Goal: Task Accomplishment & Management: Complete application form

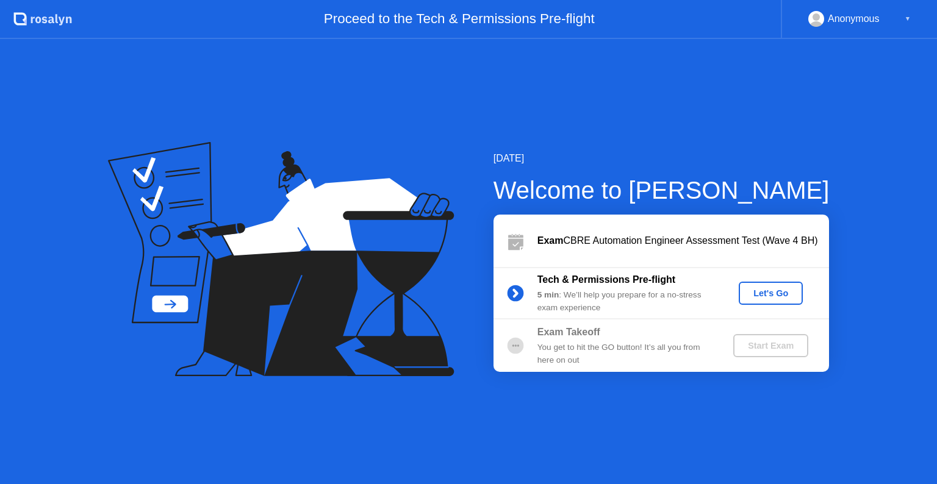
click at [788, 288] on div "Let's Go" at bounding box center [770, 293] width 54 height 10
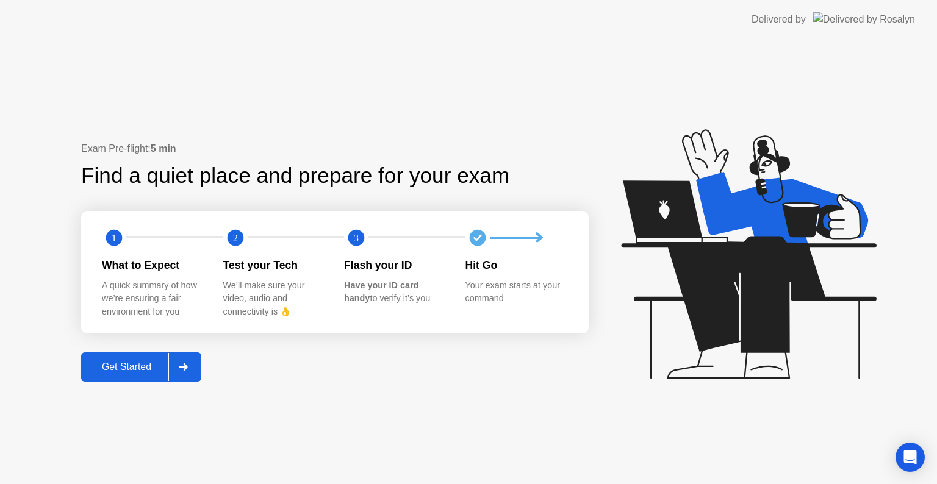
click at [185, 366] on icon at bounding box center [183, 366] width 9 height 7
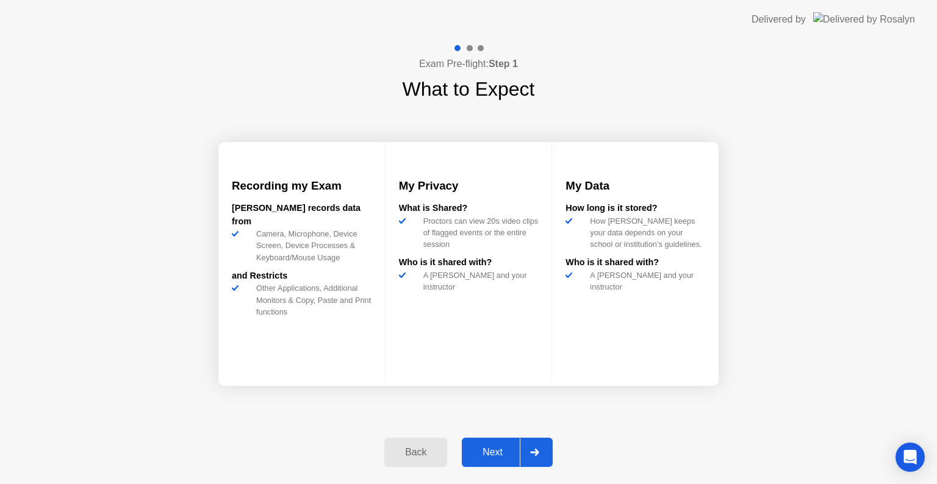
click at [525, 454] on div at bounding box center [534, 452] width 29 height 28
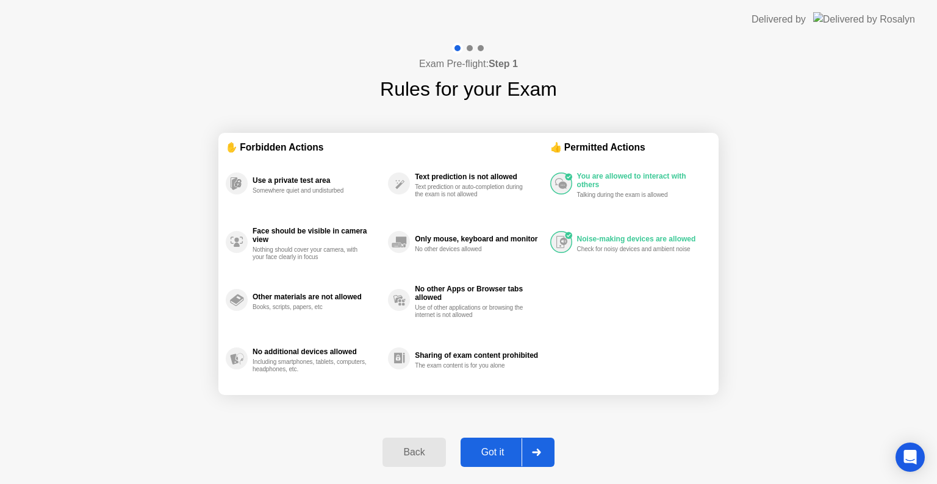
click at [526, 452] on div at bounding box center [535, 452] width 29 height 28
select select "**********"
select select "*******"
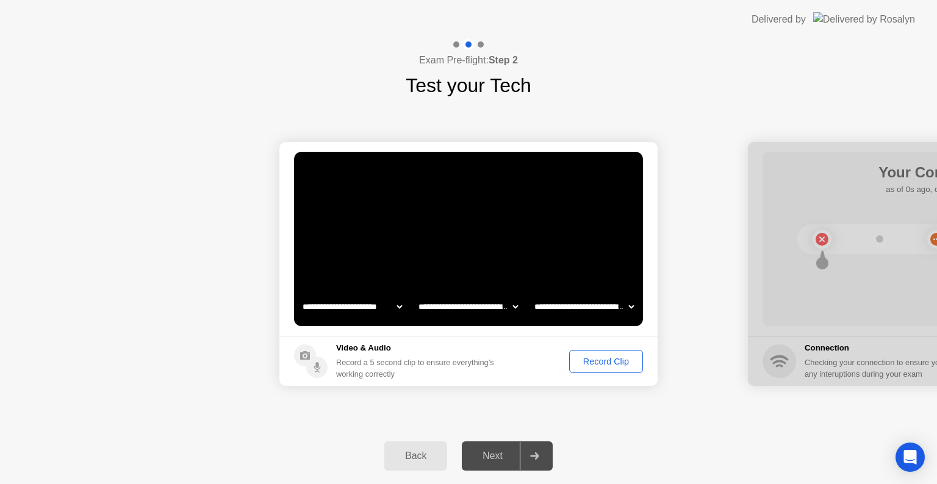
click at [597, 358] on div "Record Clip" at bounding box center [605, 362] width 65 height 10
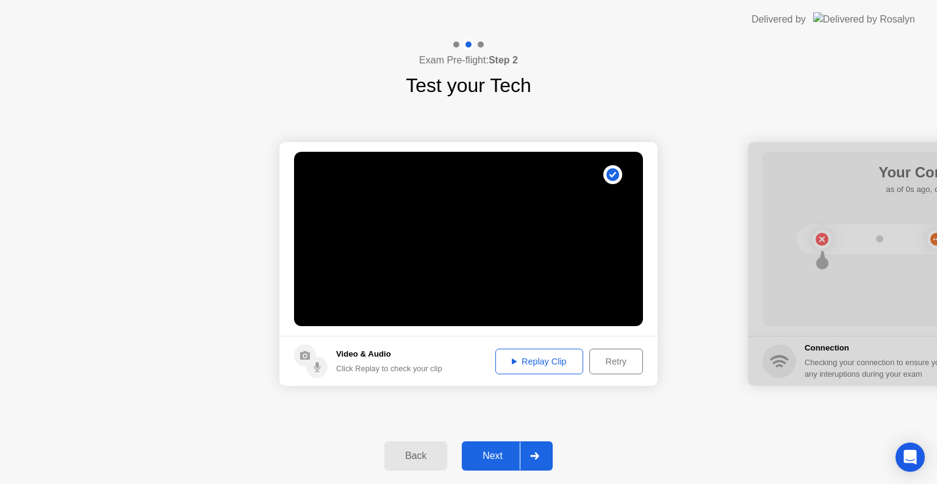
click at [532, 456] on icon at bounding box center [534, 455] width 9 height 7
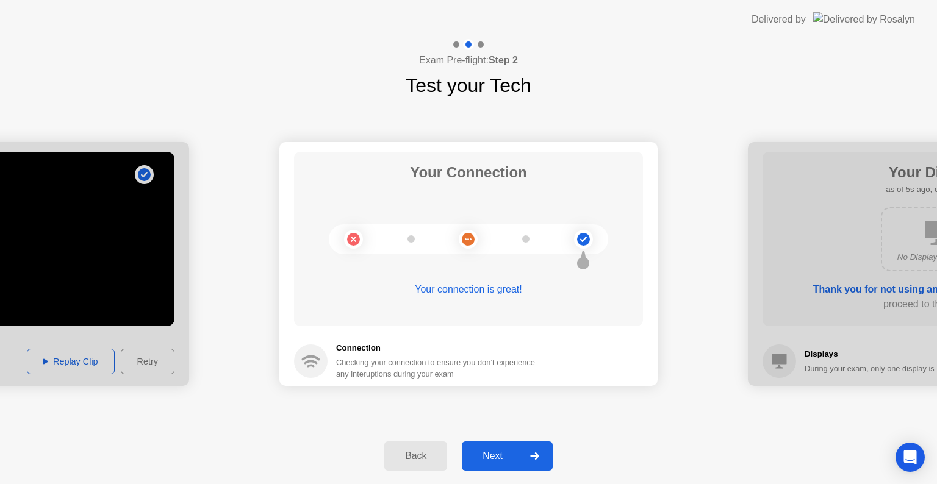
click at [531, 460] on div at bounding box center [534, 456] width 29 height 28
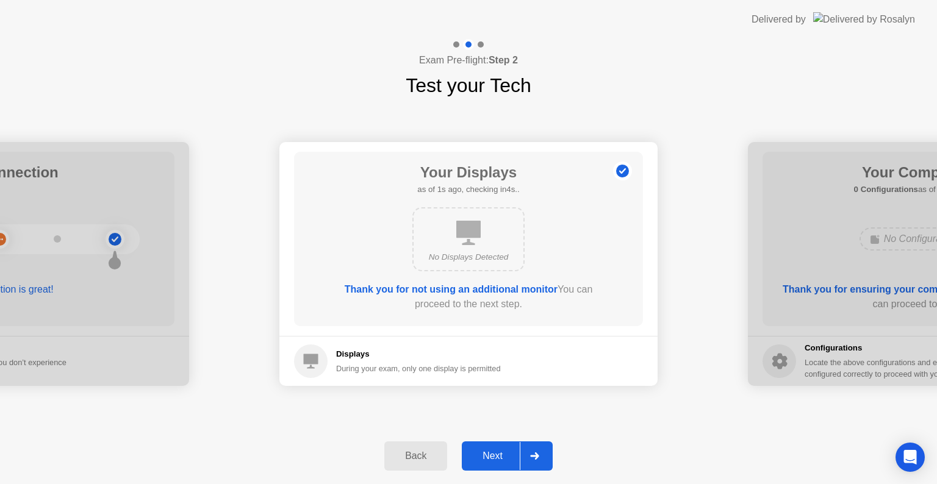
click at [534, 456] on icon at bounding box center [534, 455] width 9 height 7
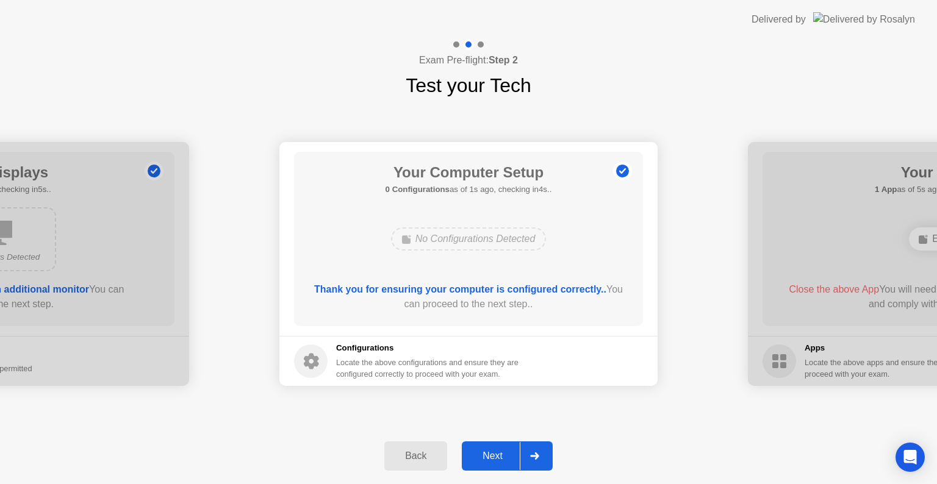
click at [534, 456] on icon at bounding box center [534, 455] width 9 height 7
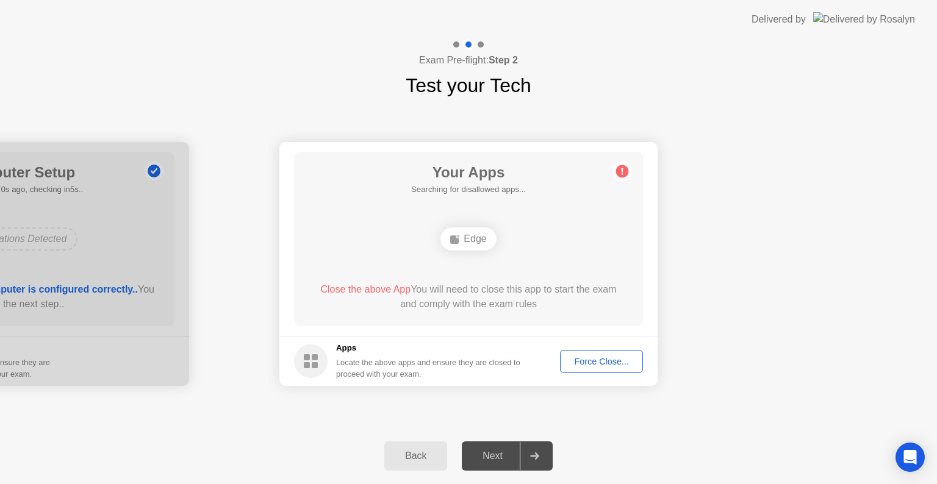
click at [533, 456] on icon at bounding box center [534, 455] width 9 height 7
click at [375, 290] on span "Close the above App" at bounding box center [365, 289] width 90 height 10
click at [375, 288] on span "Close the above App" at bounding box center [365, 289] width 90 height 10
click at [448, 361] on div "Locate the above apps and ensure they are closed to proceed with your exam." at bounding box center [428, 368] width 185 height 23
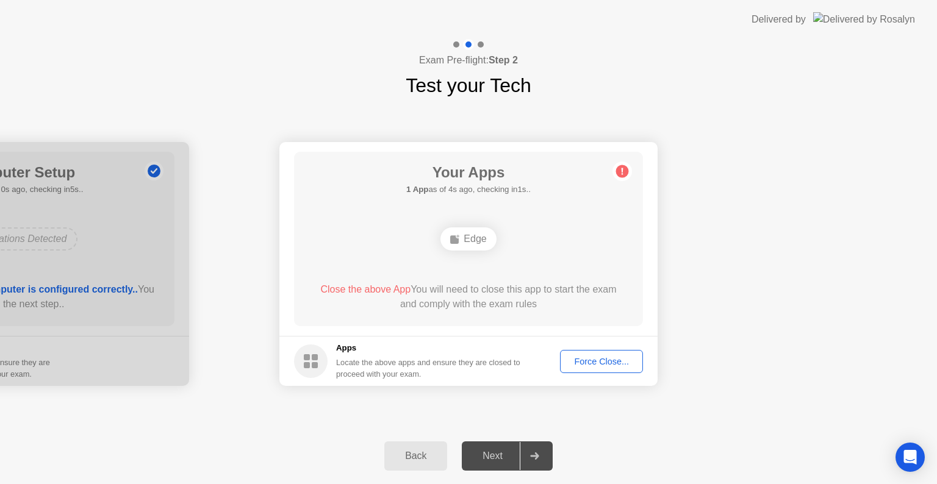
click at [448, 361] on div "Locate the above apps and ensure they are closed to proceed with your exam." at bounding box center [428, 368] width 185 height 23
click at [446, 356] on div "Apps Locate the above apps and ensure they are closed to proceed with your exam." at bounding box center [428, 361] width 185 height 38
click at [477, 232] on div "Edge" at bounding box center [467, 238] width 55 height 23
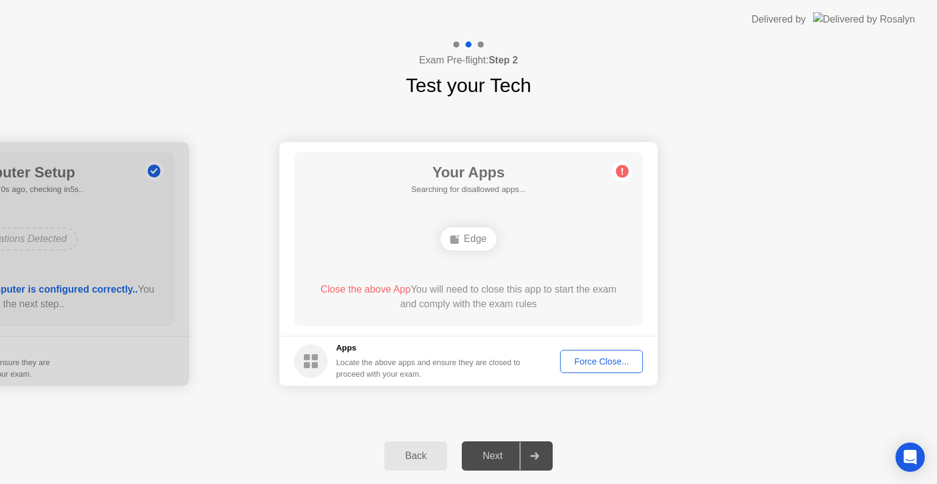
click at [477, 234] on div "Edge" at bounding box center [467, 238] width 55 height 23
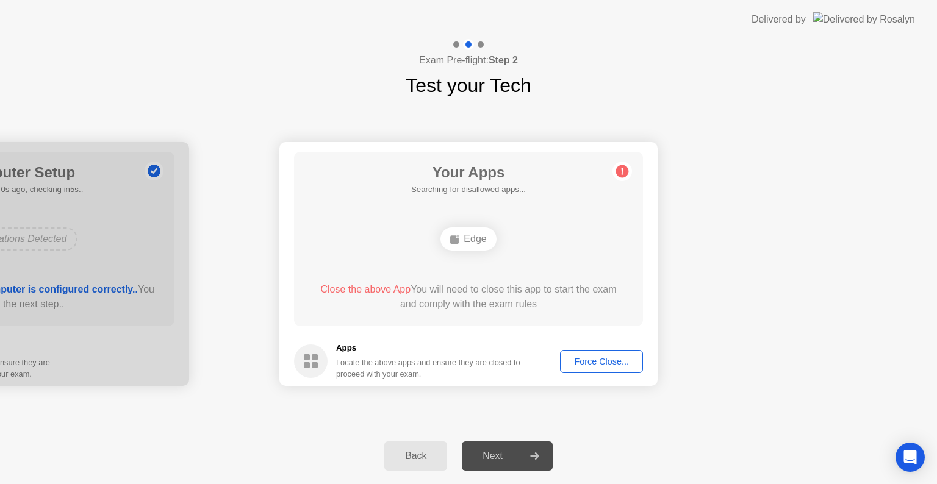
click at [477, 234] on div "Edge" at bounding box center [467, 238] width 55 height 23
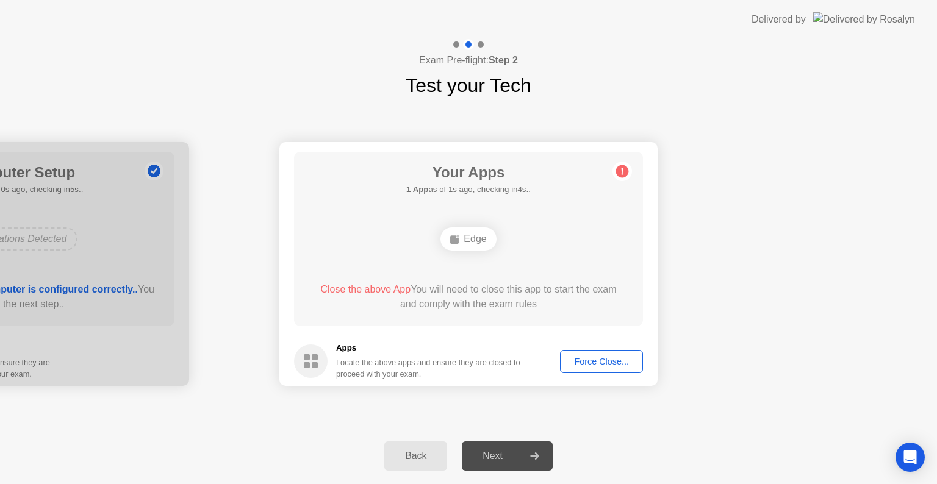
click at [477, 234] on div "Edge" at bounding box center [467, 238] width 55 height 23
click at [588, 366] on div "Force Close..." at bounding box center [601, 362] width 74 height 10
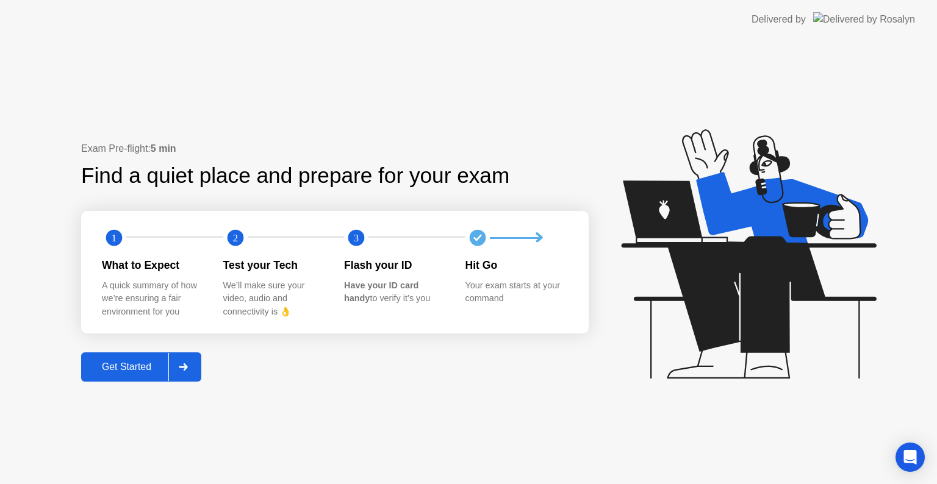
click at [191, 368] on div at bounding box center [182, 367] width 29 height 28
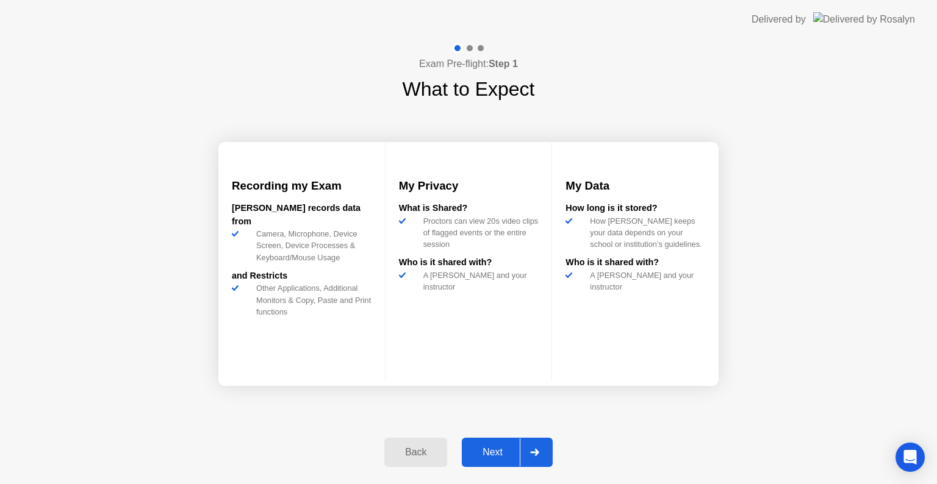
click at [512, 439] on button "Next" at bounding box center [507, 452] width 91 height 29
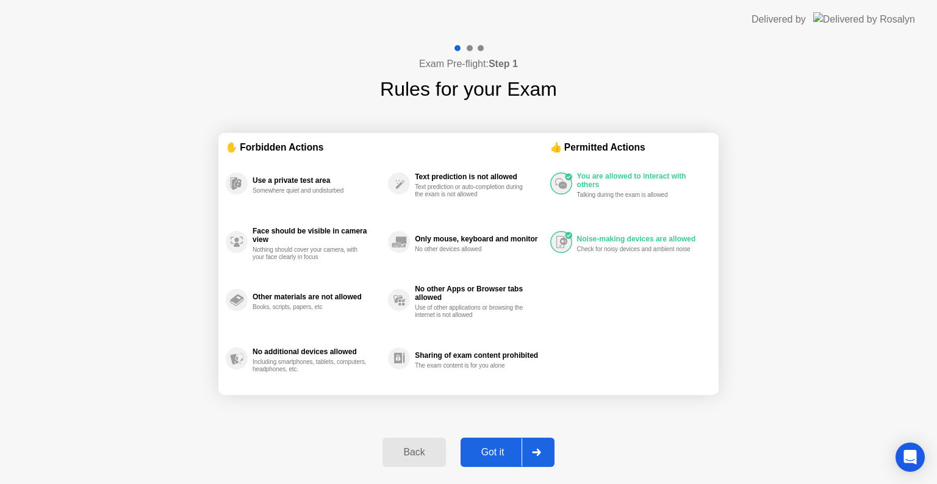
click at [532, 452] on icon at bounding box center [536, 452] width 9 height 7
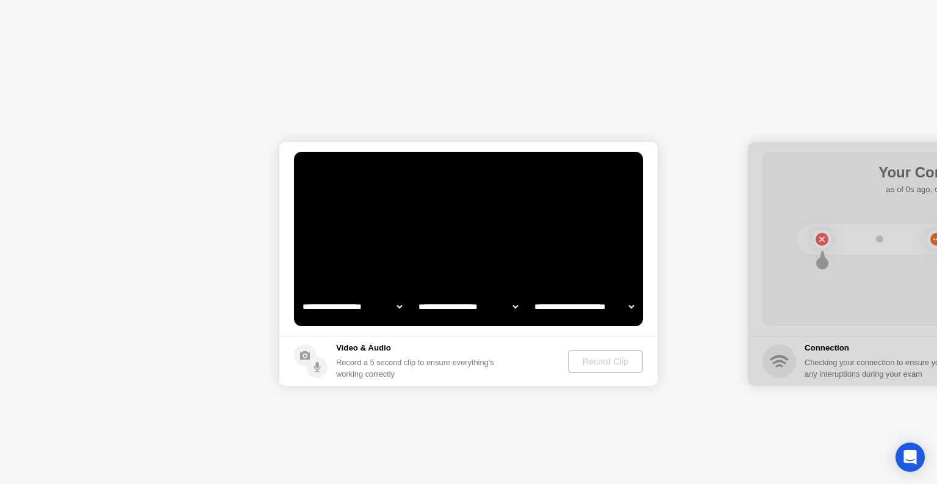
select select "**********"
select select "*******"
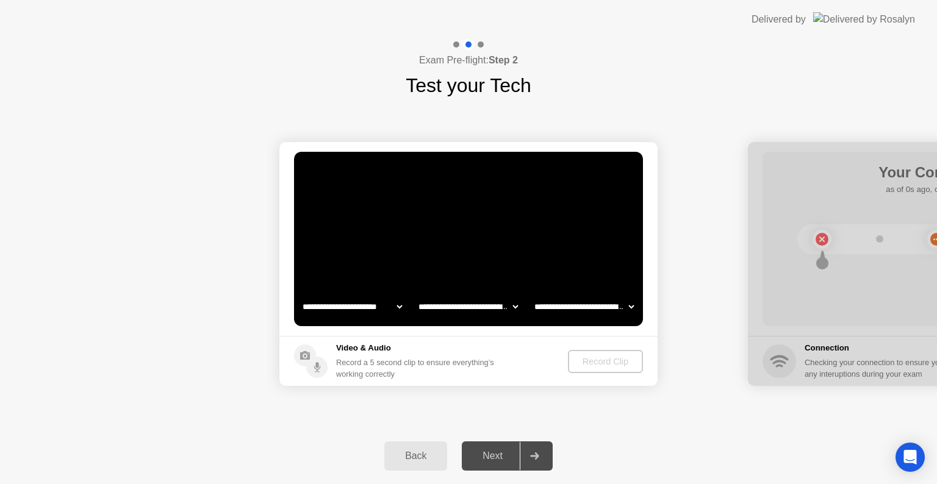
click at [532, 452] on icon at bounding box center [534, 455] width 9 height 7
click at [585, 357] on div "Record Clip" at bounding box center [605, 362] width 65 height 10
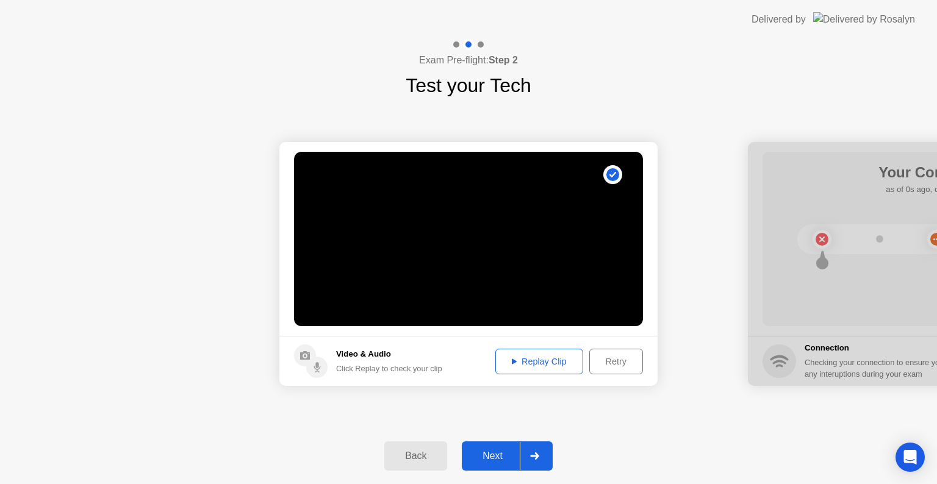
click at [542, 453] on div at bounding box center [534, 456] width 29 height 28
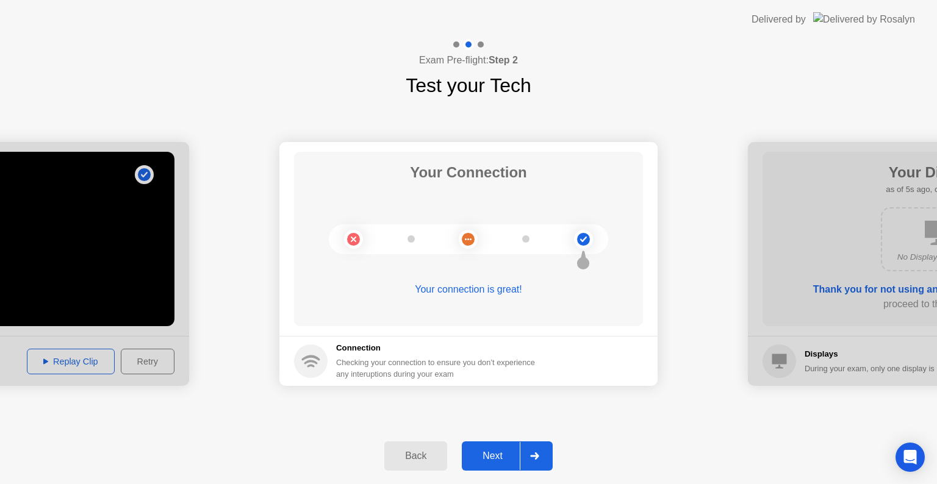
click at [536, 456] on icon at bounding box center [534, 455] width 9 height 7
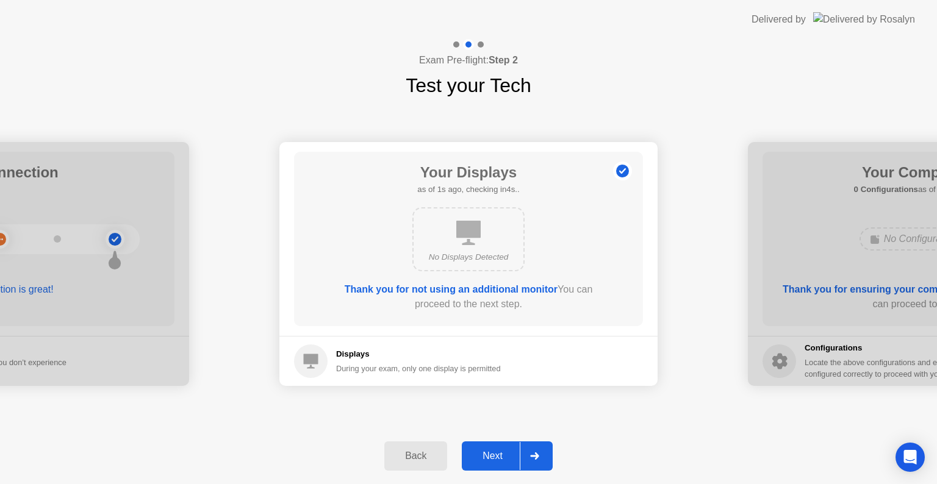
click at [536, 456] on icon at bounding box center [534, 455] width 9 height 7
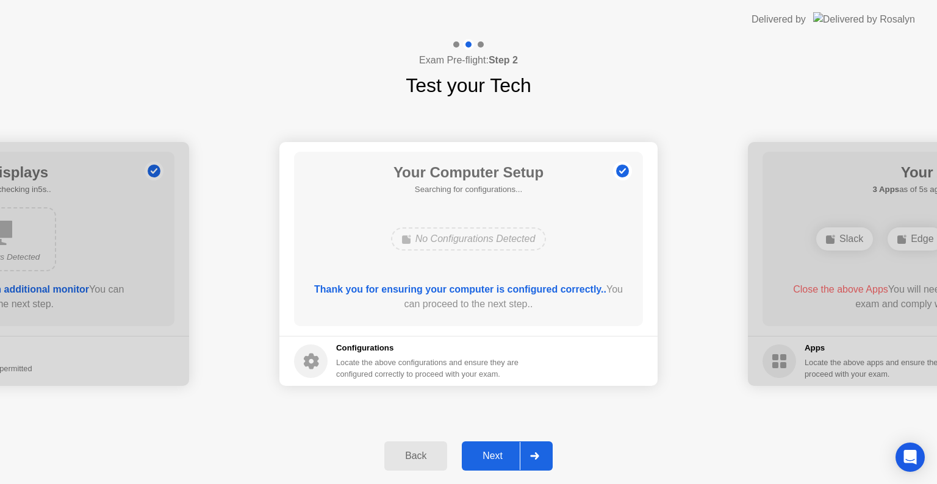
click at [536, 456] on icon at bounding box center [534, 455] width 9 height 7
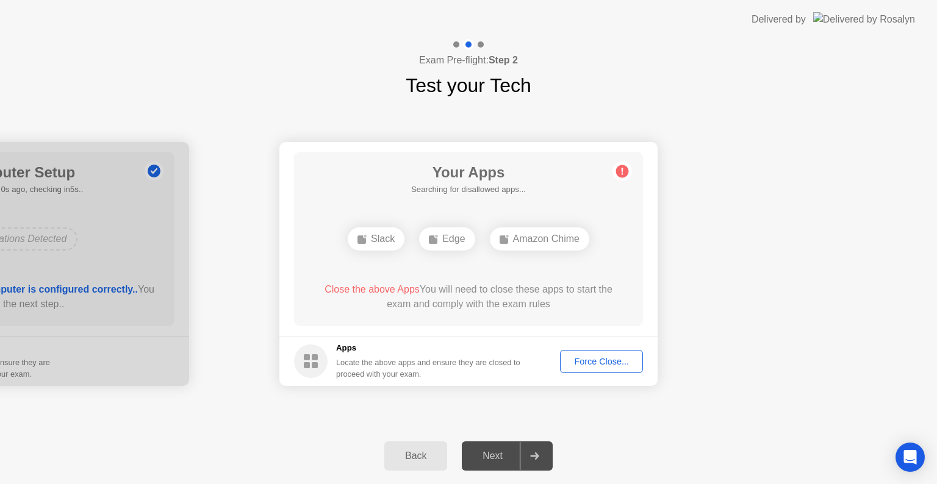
click at [602, 365] on div "Force Close..." at bounding box center [601, 362] width 74 height 10
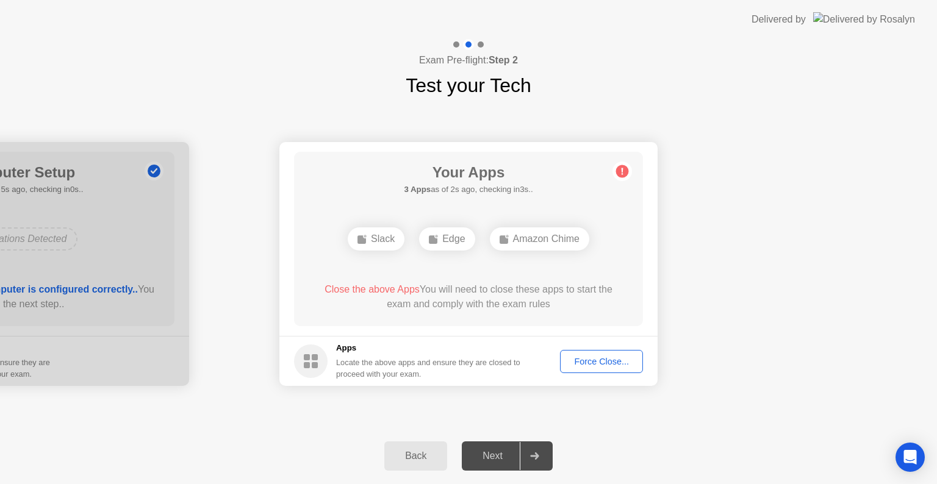
click at [593, 360] on div "Force Close..." at bounding box center [601, 362] width 74 height 10
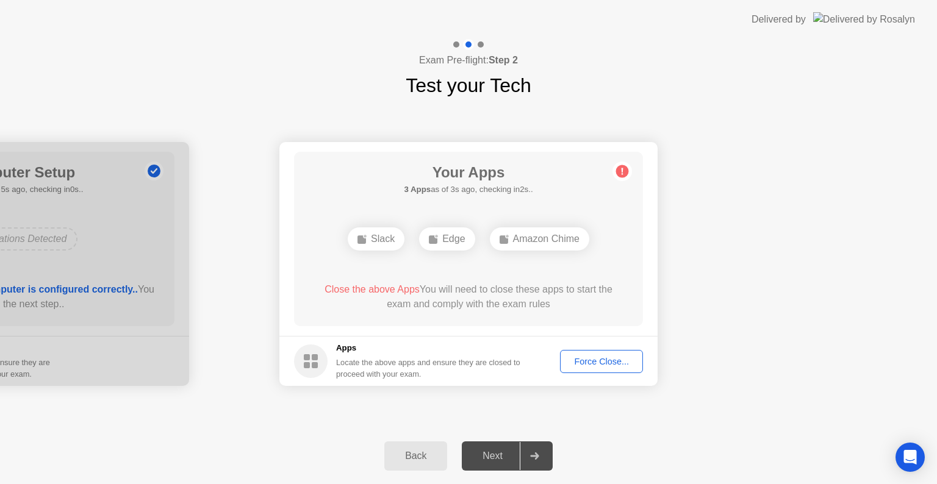
click at [526, 313] on div "Close the above Apps You will need to close these apps to start the exam and co…" at bounding box center [469, 299] width 314 height 34
click at [594, 362] on div "Force Close..." at bounding box center [601, 362] width 74 height 10
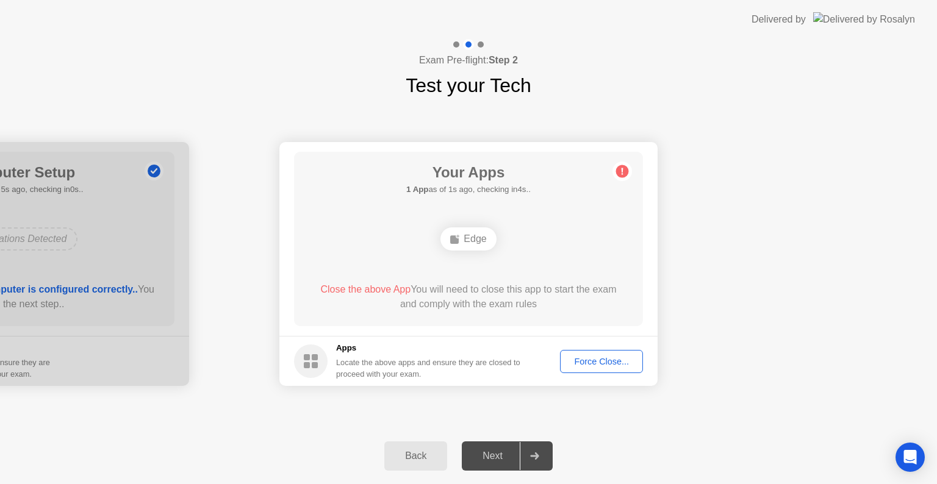
click at [588, 359] on div "Force Close..." at bounding box center [601, 362] width 74 height 10
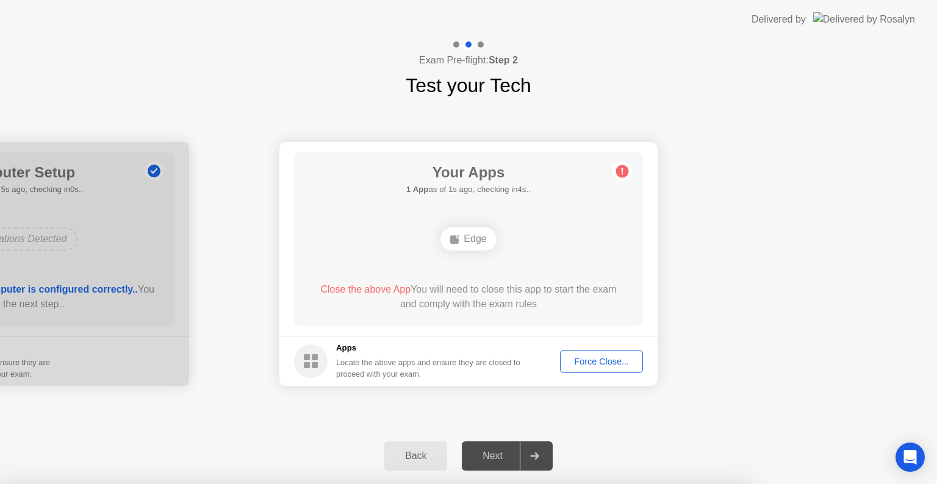
click at [588, 484] on div at bounding box center [468, 484] width 937 height 0
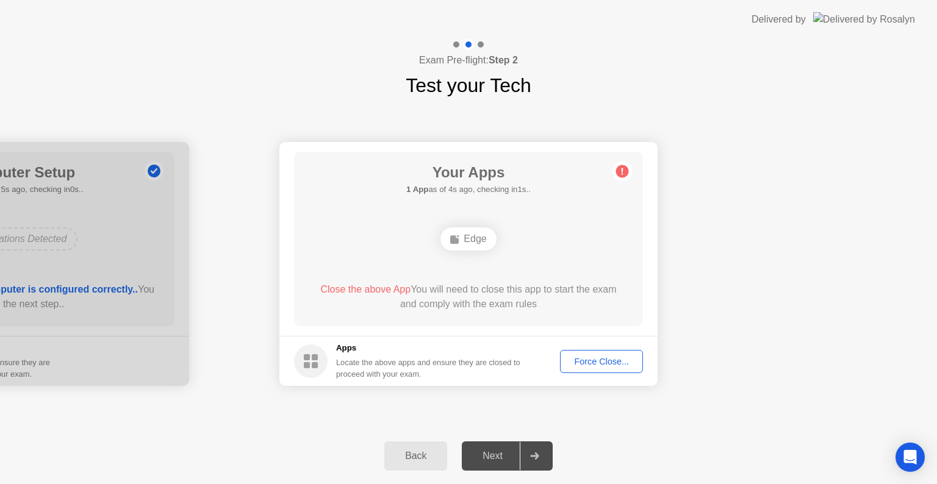
click at [605, 357] on div "Force Close..." at bounding box center [601, 362] width 74 height 10
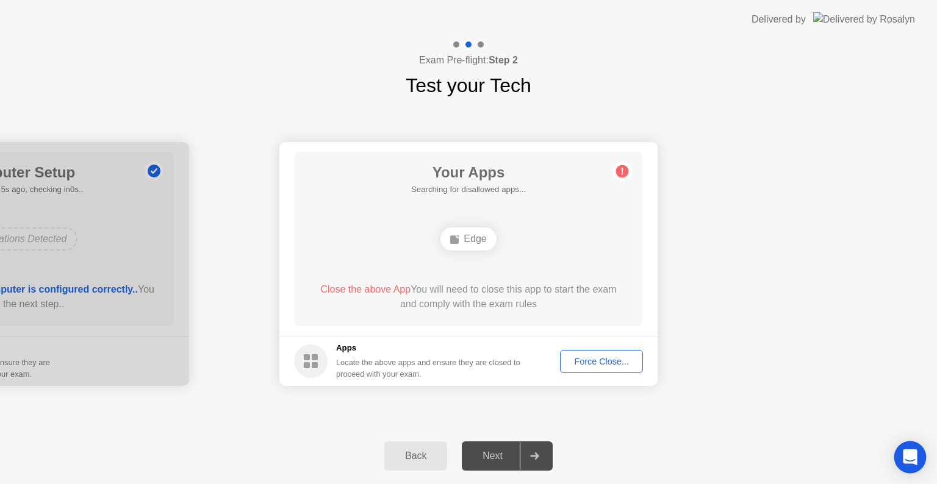
click at [899, 459] on div "Open Intercom Messenger" at bounding box center [910, 458] width 32 height 32
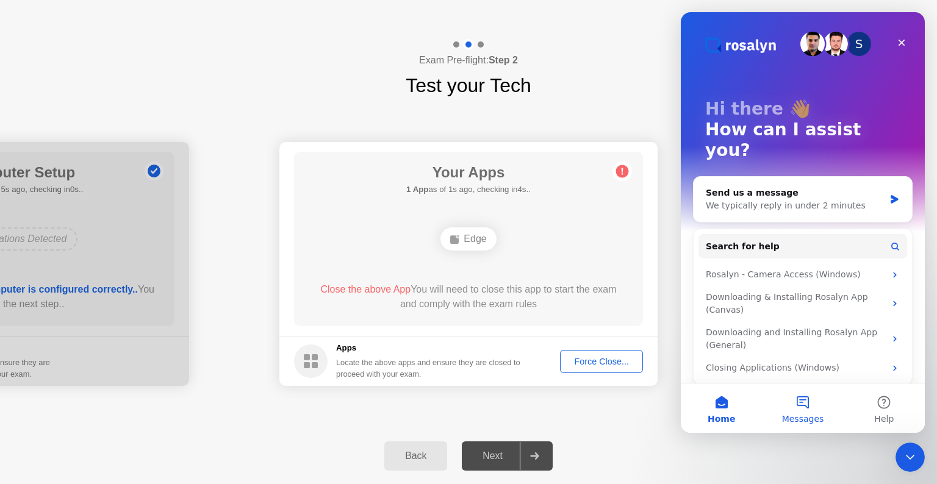
click at [806, 399] on button "Messages" at bounding box center [802, 408] width 81 height 49
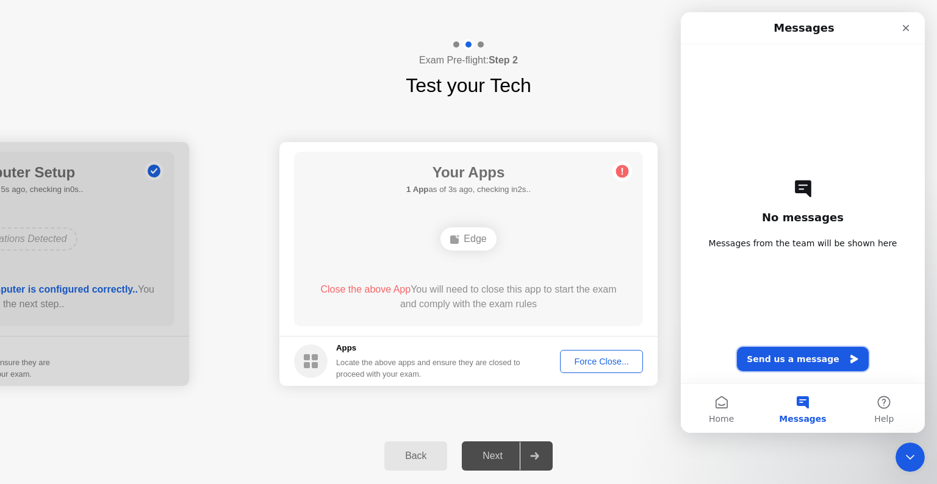
click at [796, 363] on button "Send us a message" at bounding box center [803, 359] width 132 height 24
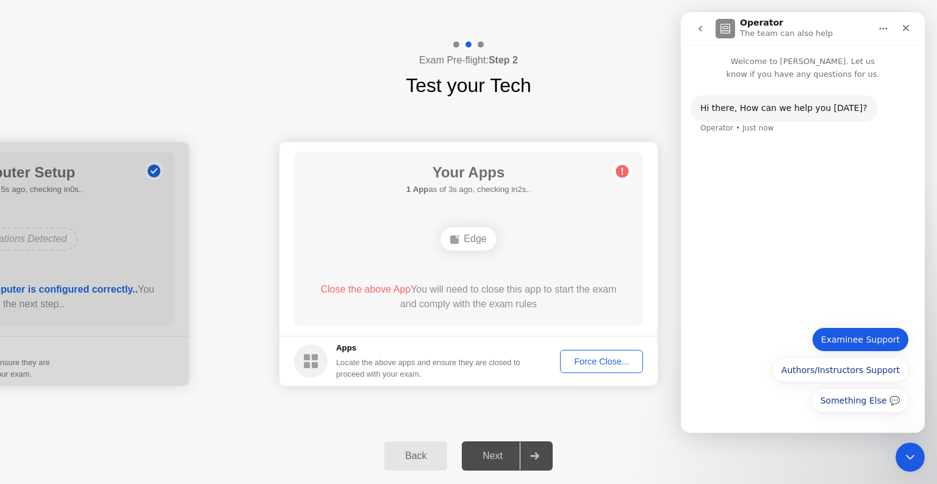
click at [861, 337] on button "Examinee Support" at bounding box center [860, 339] width 97 height 24
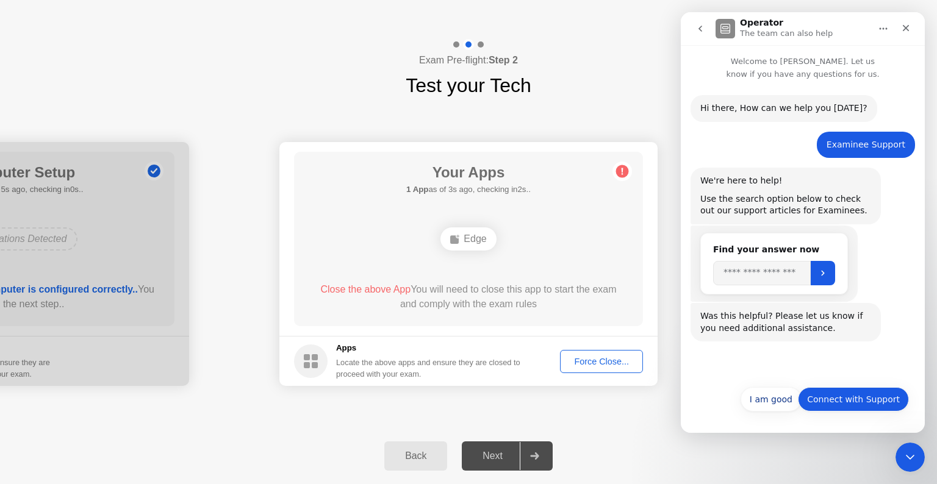
click at [843, 407] on button "Connect with Support" at bounding box center [853, 399] width 111 height 24
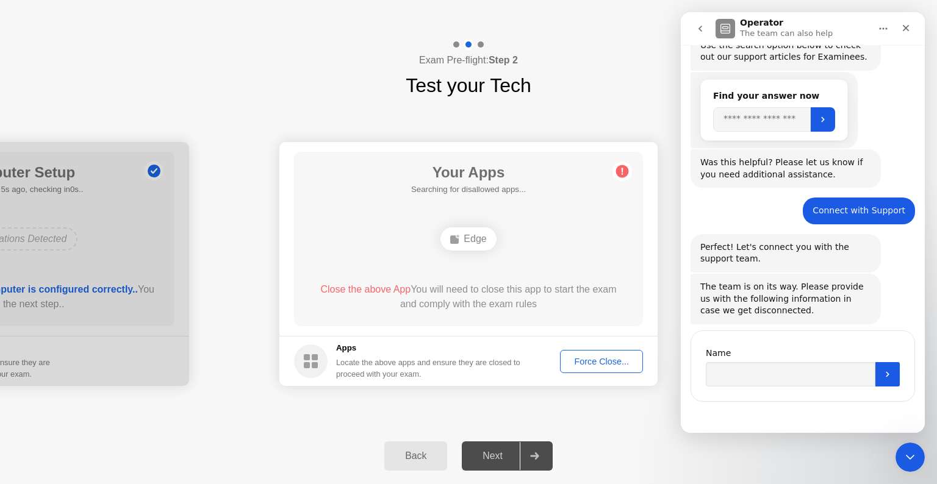
scroll to position [154, 0]
click at [770, 377] on input "Name" at bounding box center [791, 374] width 170 height 24
type input "*******"
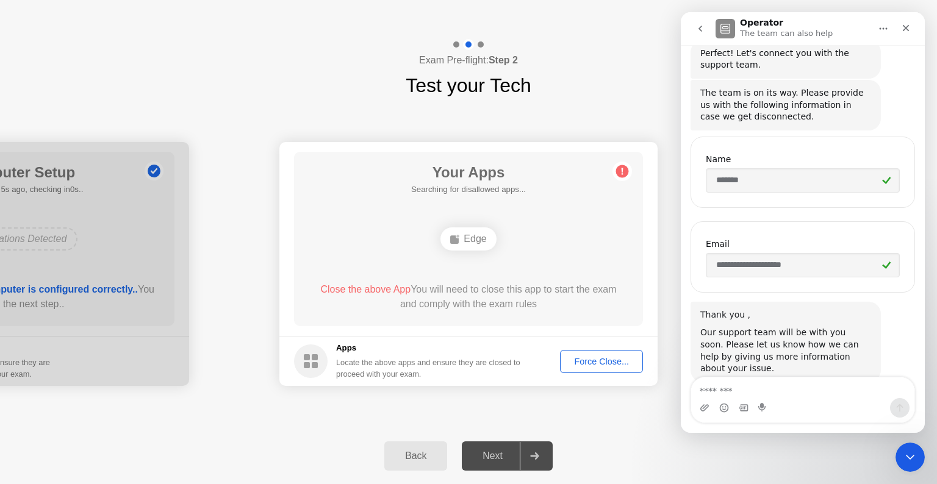
scroll to position [365, 0]
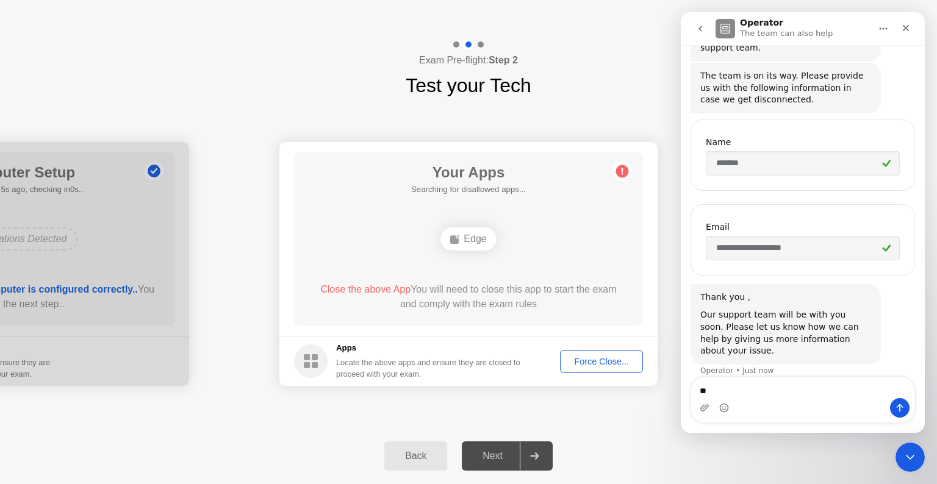
type textarea "*"
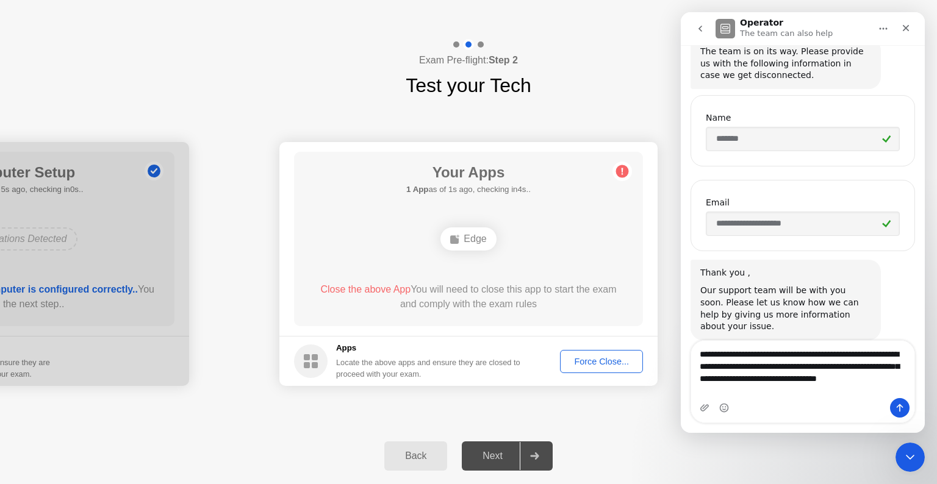
scroll to position [401, 0]
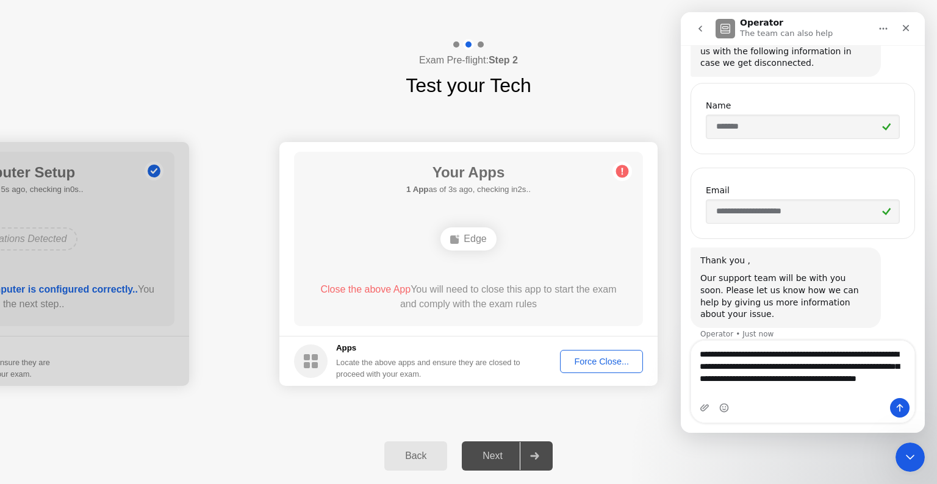
type textarea "**********"
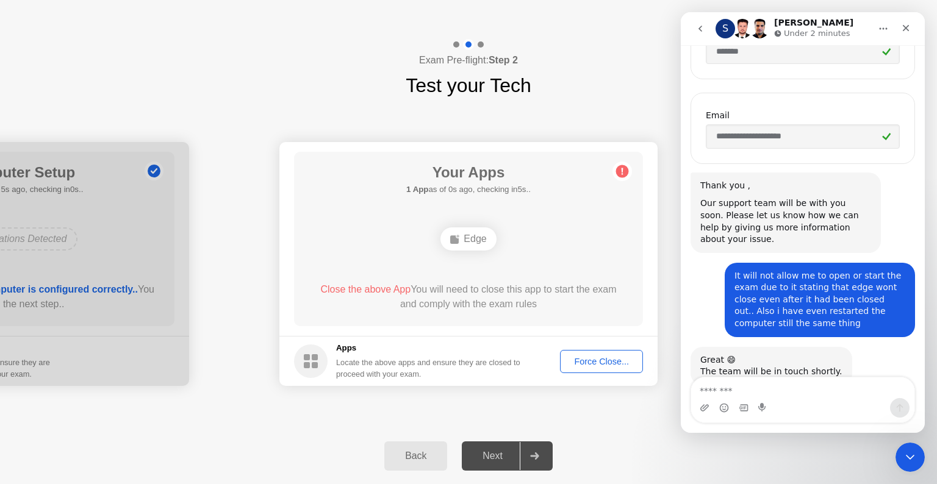
scroll to position [485, 0]
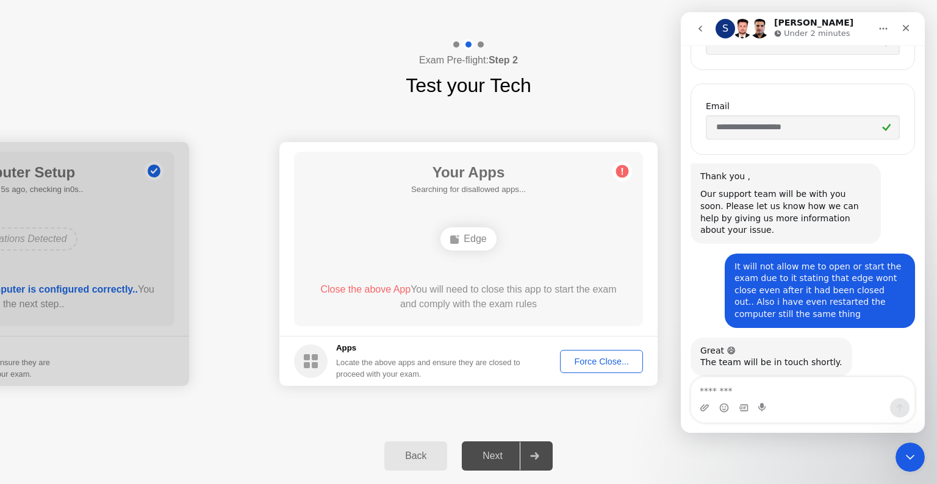
click at [600, 362] on div "Force Close..." at bounding box center [601, 362] width 74 height 10
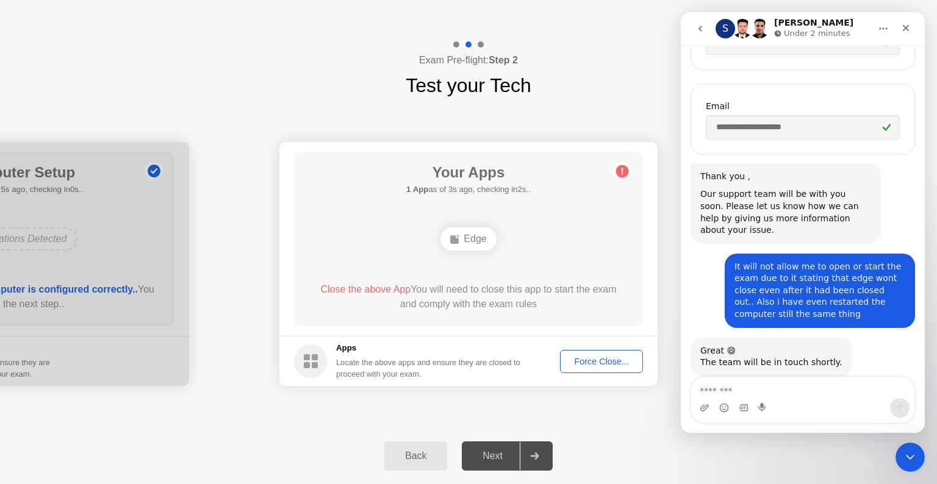
click at [465, 237] on div "Edge" at bounding box center [467, 238] width 55 height 23
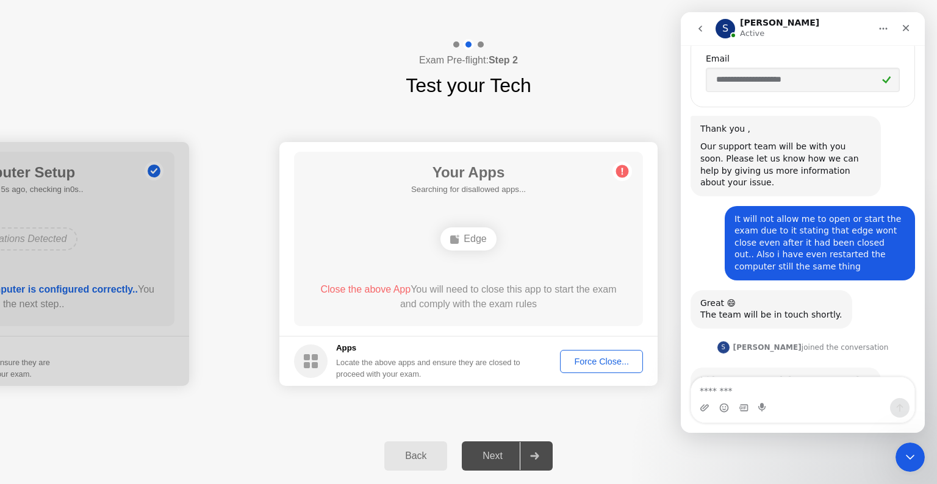
scroll to position [562, 0]
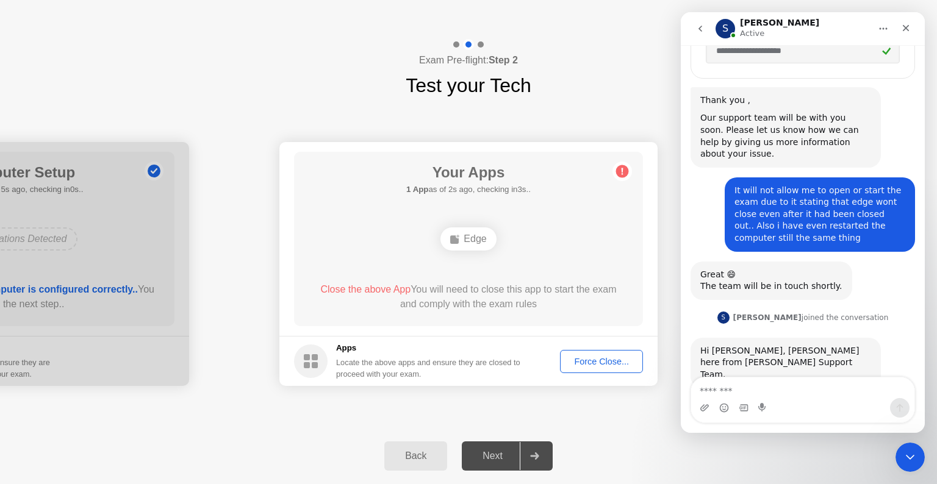
click at [685, 450] on div "Back Next" at bounding box center [468, 456] width 937 height 56
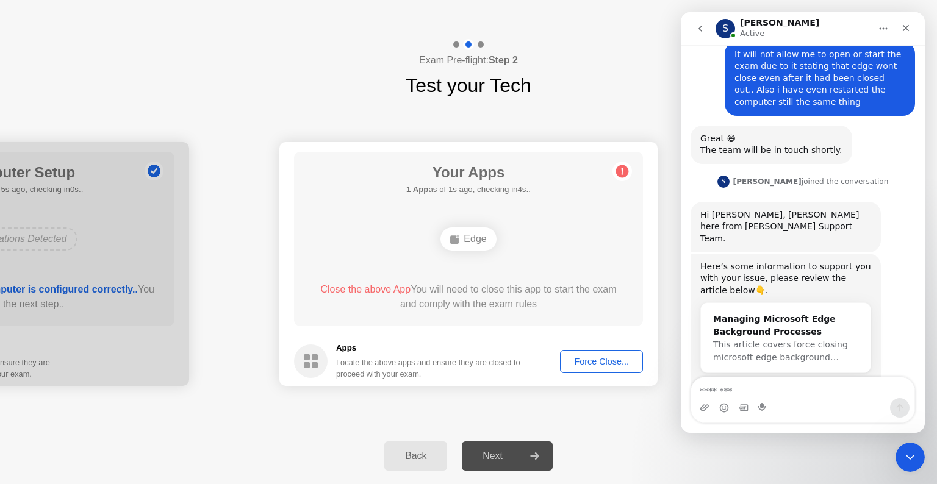
scroll to position [725, 0]
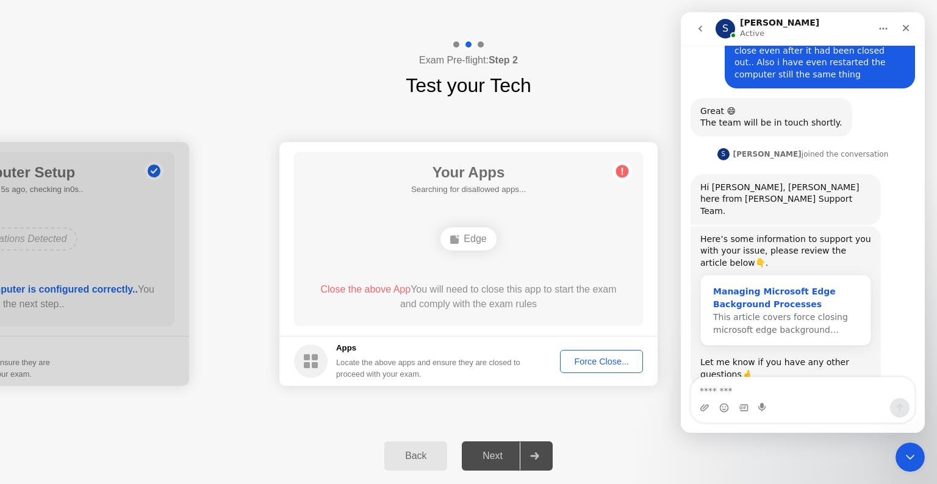
click at [773, 285] on div "Managing Microsoft Edge Background Processes" at bounding box center [785, 298] width 145 height 26
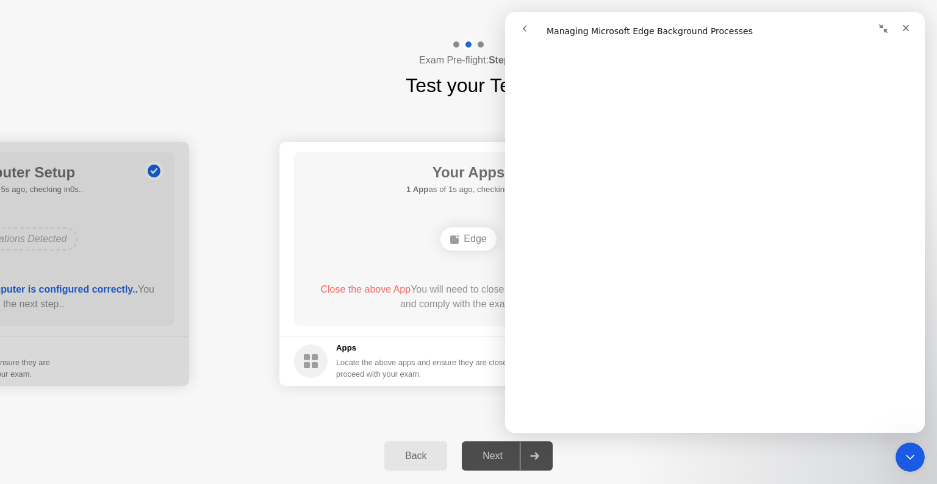
scroll to position [576, 0]
click at [906, 32] on icon "Close" at bounding box center [906, 28] width 10 height 10
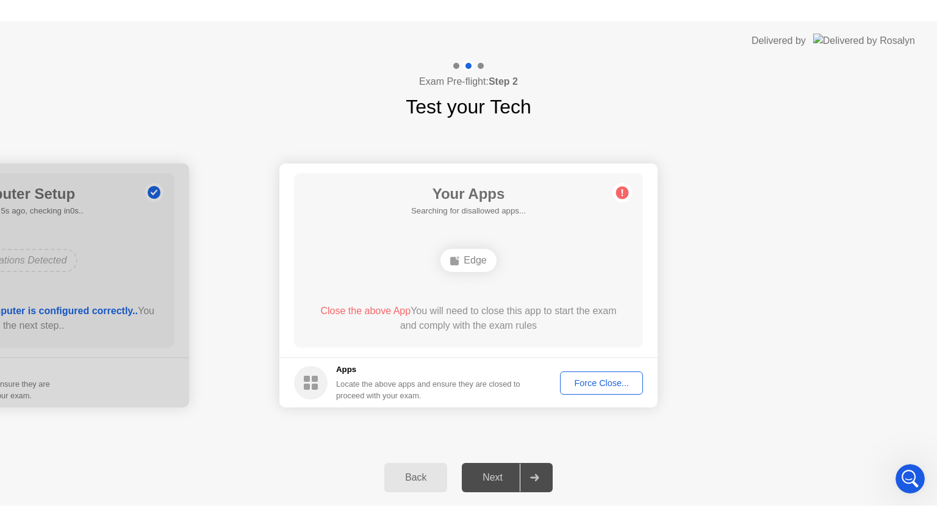
scroll to position [0, 0]
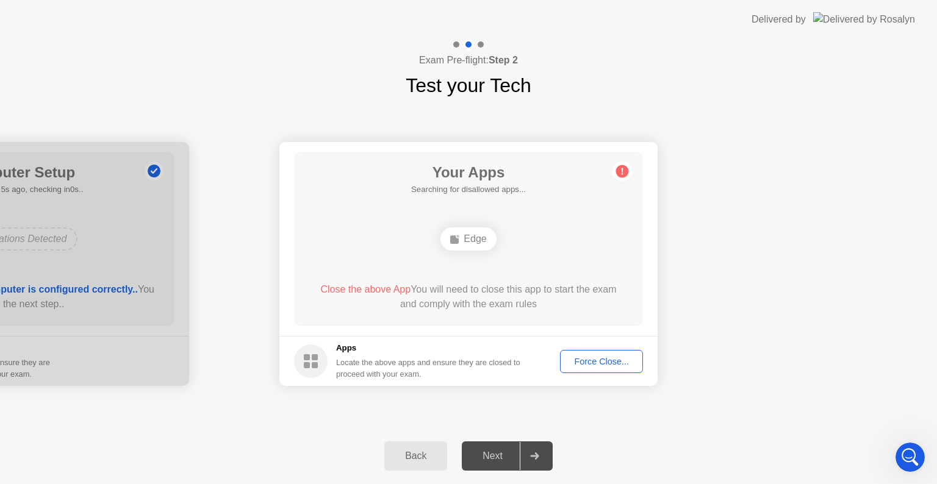
click at [596, 360] on div "Force Close..." at bounding box center [601, 362] width 74 height 10
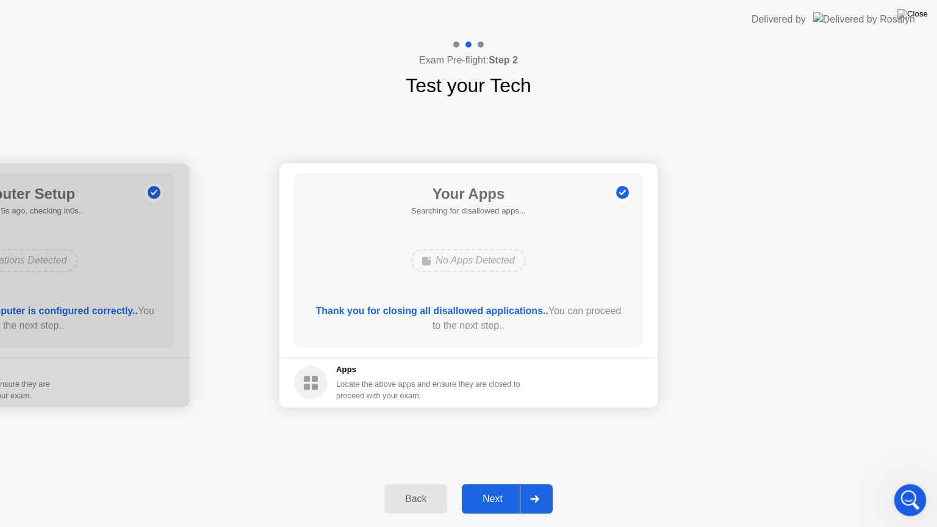
click at [899, 484] on div "Open Intercom Messenger" at bounding box center [908, 498] width 40 height 40
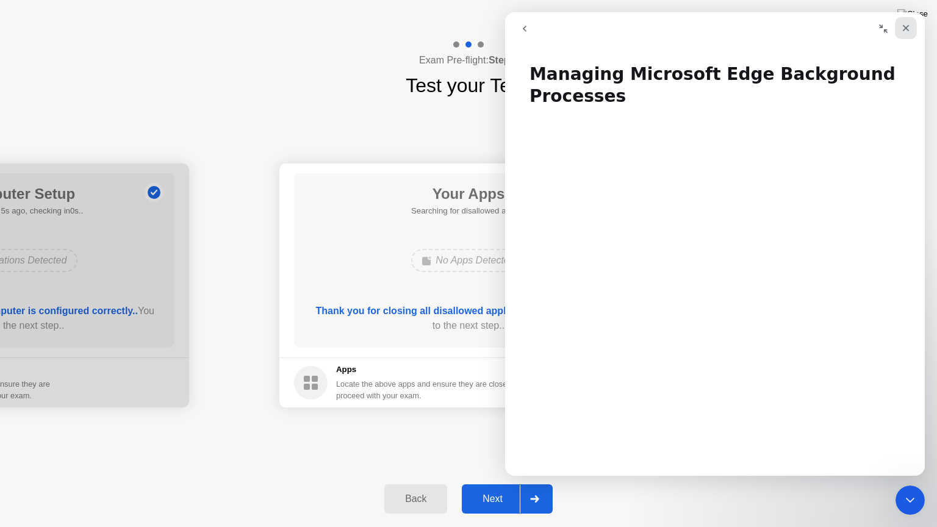
click at [907, 30] on icon "Close" at bounding box center [906, 28] width 7 height 7
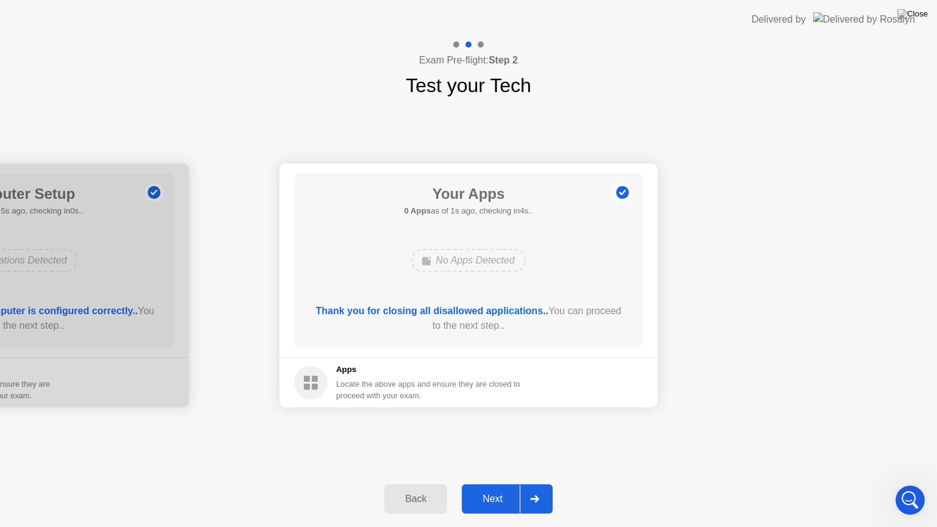
click at [526, 484] on div at bounding box center [534, 499] width 29 height 28
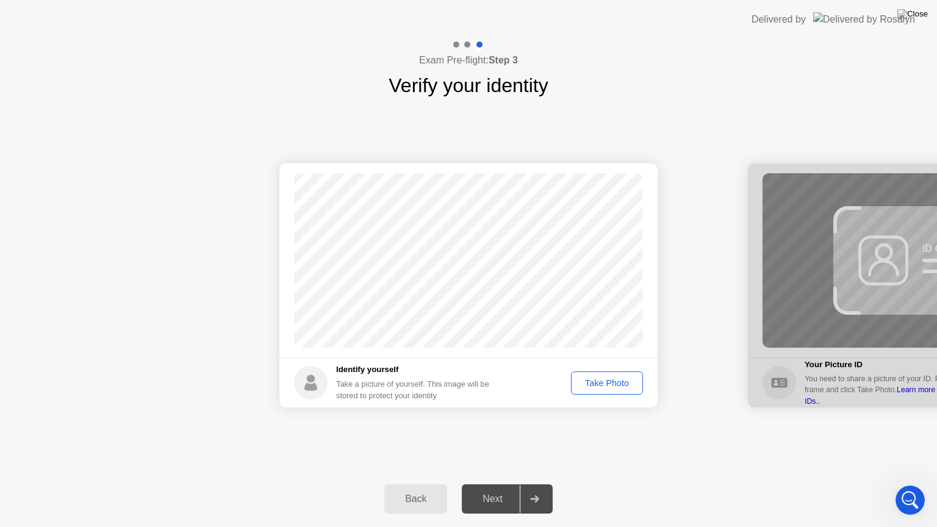
click at [607, 382] on div "Take Photo" at bounding box center [606, 383] width 63 height 10
click at [526, 484] on div at bounding box center [534, 499] width 29 height 28
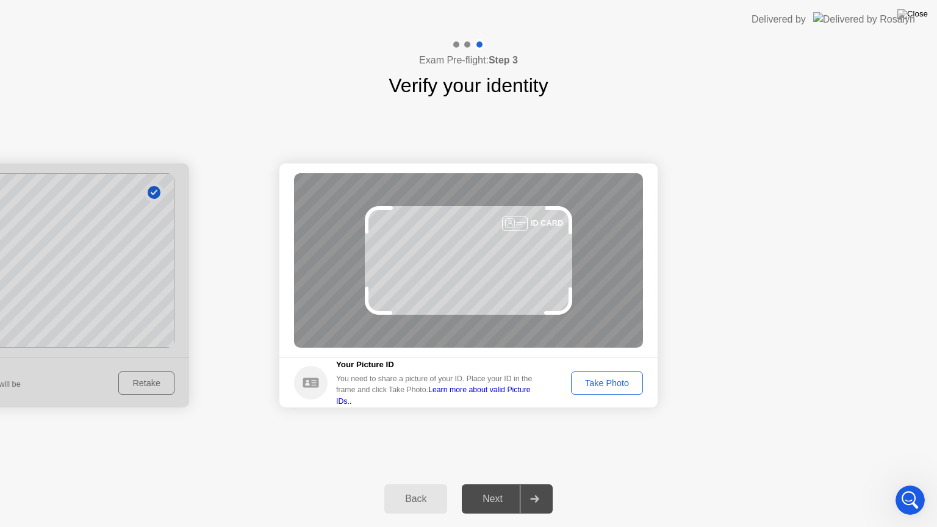
click at [607, 382] on div "Take Photo" at bounding box center [606, 383] width 63 height 10
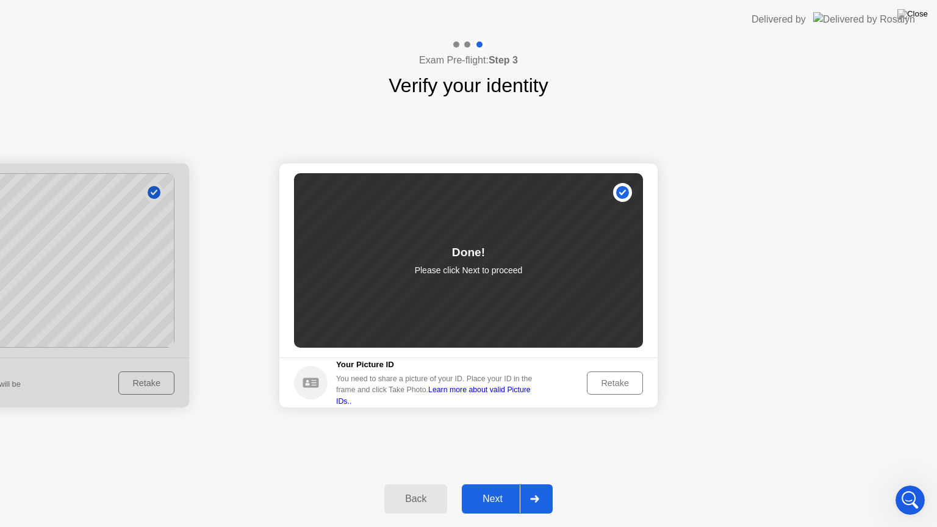
click at [530, 484] on div at bounding box center [534, 499] width 29 height 28
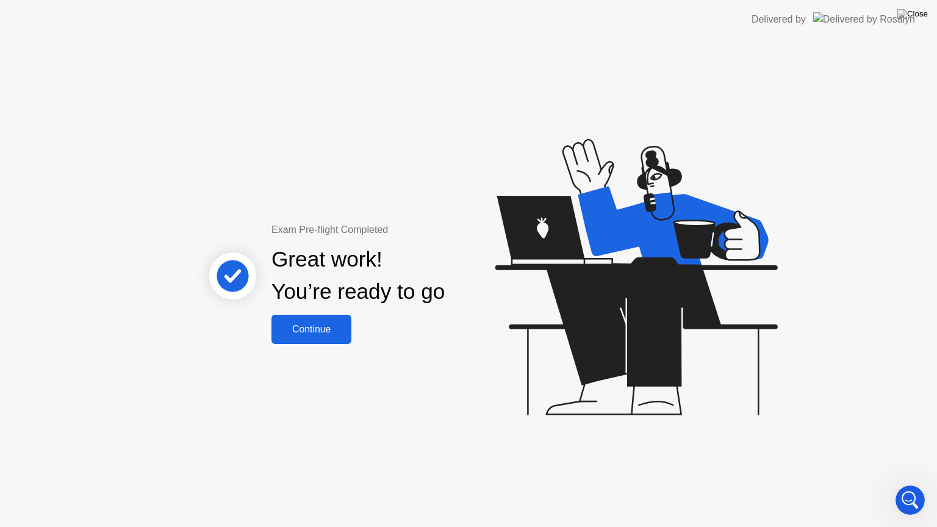
click at [287, 332] on div "Continue" at bounding box center [311, 329] width 73 height 11
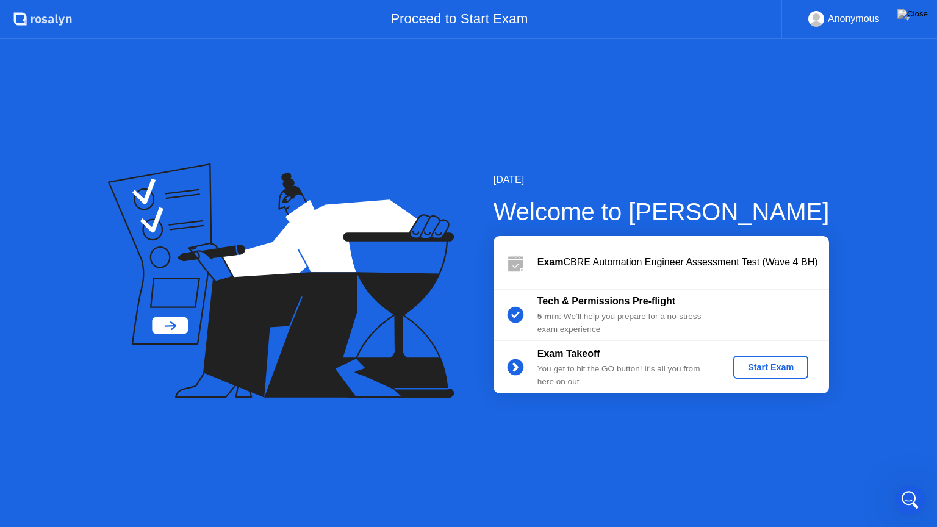
click at [772, 368] on div "Start Exam" at bounding box center [770, 367] width 65 height 10
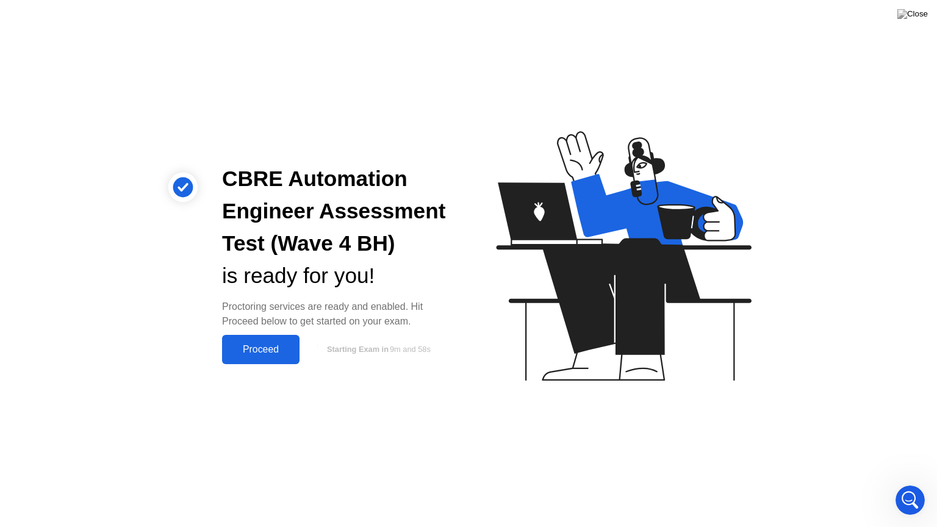
click at [271, 347] on div "Proceed" at bounding box center [261, 349] width 70 height 11
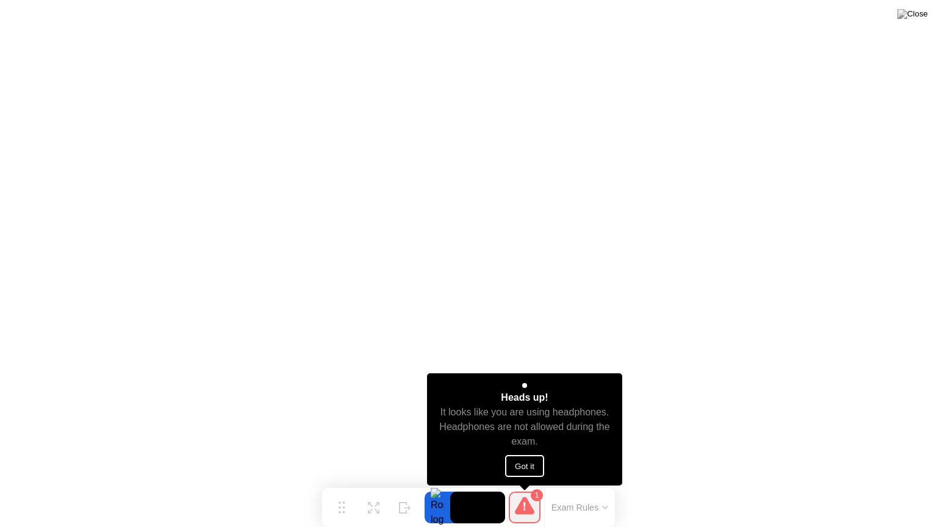
click at [535, 466] on button "Got it" at bounding box center [524, 466] width 39 height 22
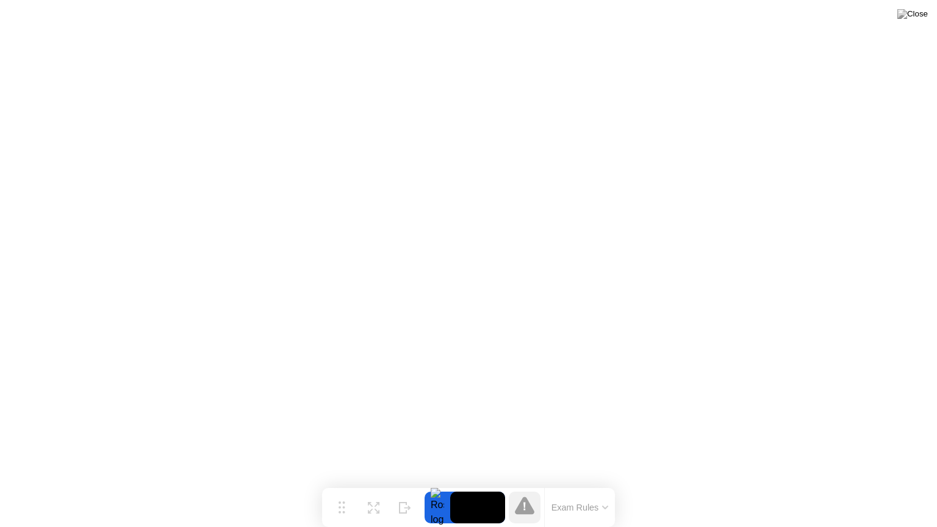
click at [600, 484] on button "Exam Rules" at bounding box center [580, 507] width 65 height 11
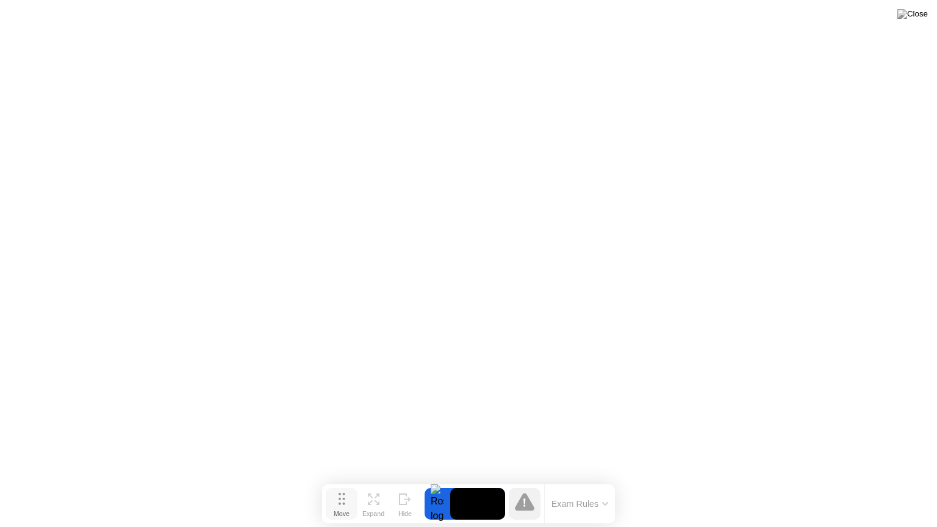
click at [339, 484] on button "Move" at bounding box center [342, 504] width 32 height 32
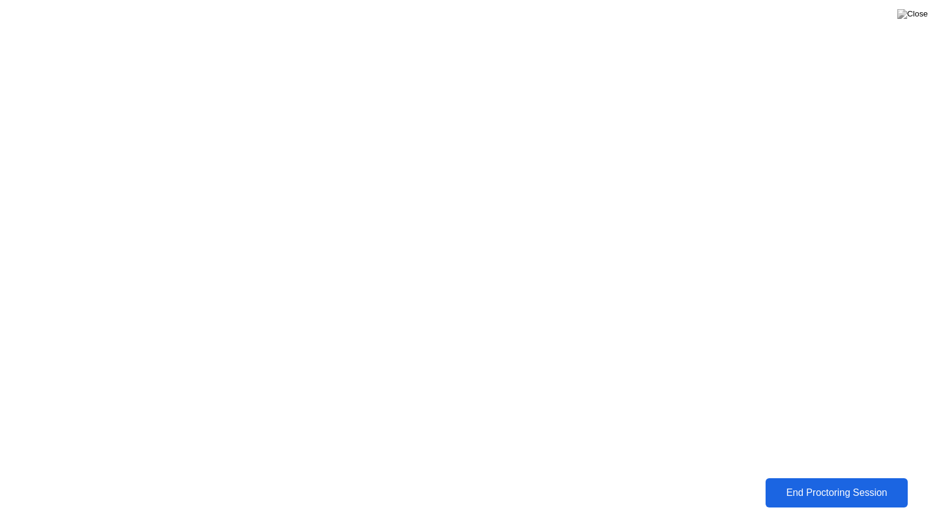
click at [790, 484] on div "End Proctoring Session" at bounding box center [836, 492] width 135 height 11
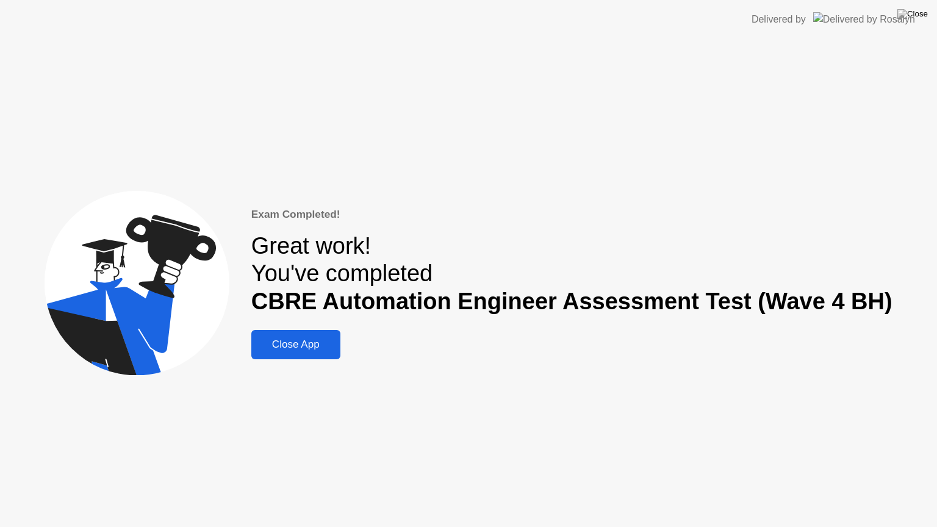
click at [323, 339] on div "Close App" at bounding box center [296, 344] width 82 height 12
